Goal: Information Seeking & Learning: Learn about a topic

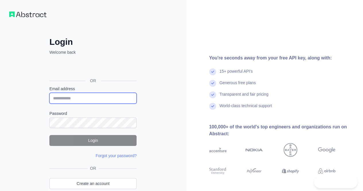
type input "**********"
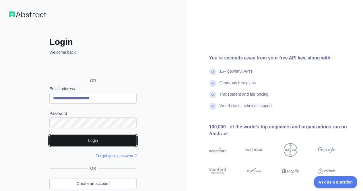
click at [99, 141] on button "Login" at bounding box center [92, 140] width 87 height 11
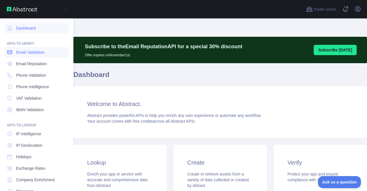
click at [20, 53] on span "Email Validation" at bounding box center [30, 52] width 28 height 6
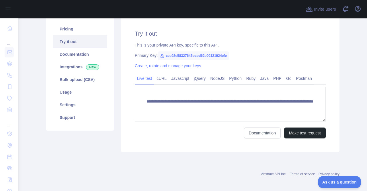
scroll to position [72, 0]
click at [301, 80] on link "Postman" at bounding box center [304, 77] width 20 height 9
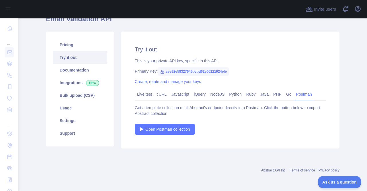
scroll to position [56, 0]
click at [141, 96] on link "Live test" at bounding box center [145, 94] width 20 height 9
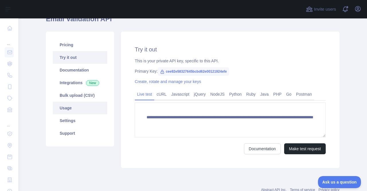
click at [64, 106] on link "Usage" at bounding box center [80, 108] width 55 height 13
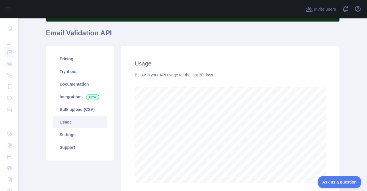
scroll to position [42, 0]
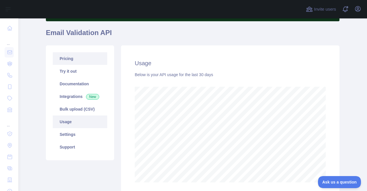
click at [67, 54] on link "Pricing" at bounding box center [80, 58] width 55 height 13
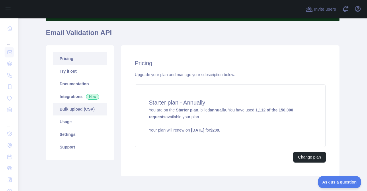
click at [83, 109] on link "Bulk upload (CSV)" at bounding box center [80, 109] width 55 height 13
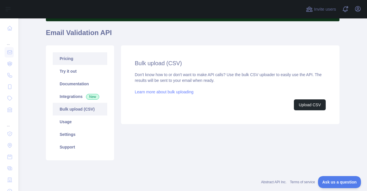
click at [69, 61] on link "Pricing" at bounding box center [80, 58] width 55 height 13
